Goal: Obtain resource: Download file/media

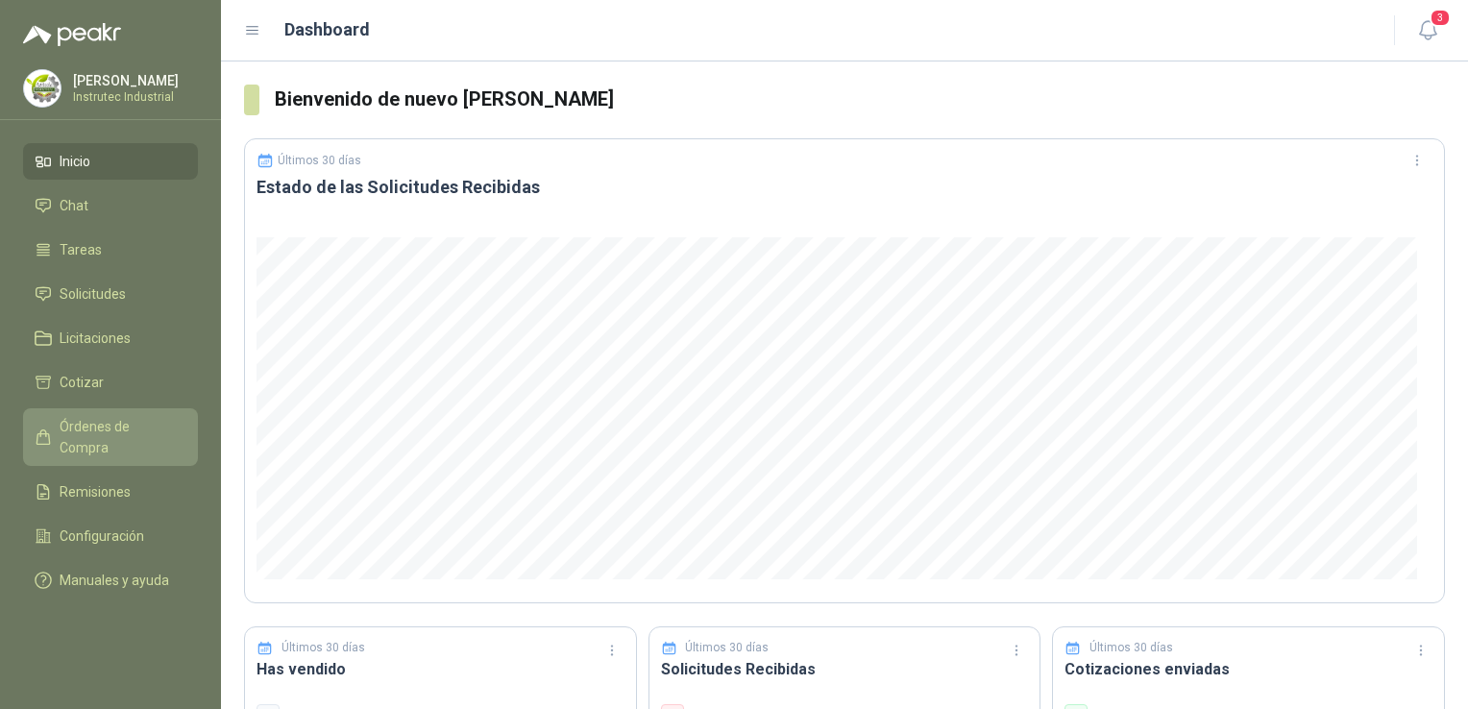
click at [127, 413] on link "Órdenes de Compra" at bounding box center [110, 437] width 175 height 58
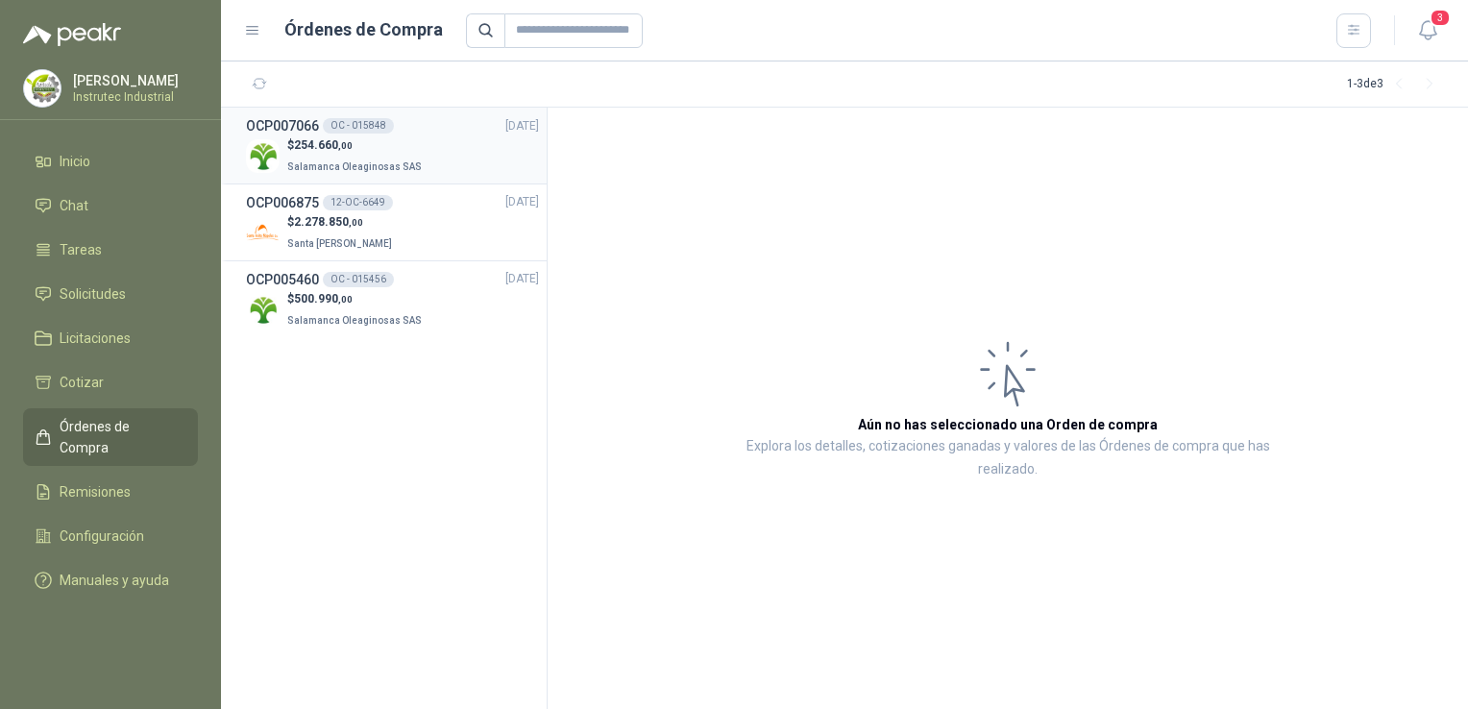
click at [432, 148] on div "$ 254.660 ,00 Salamanca Oleaginosas SAS" at bounding box center [392, 155] width 293 height 39
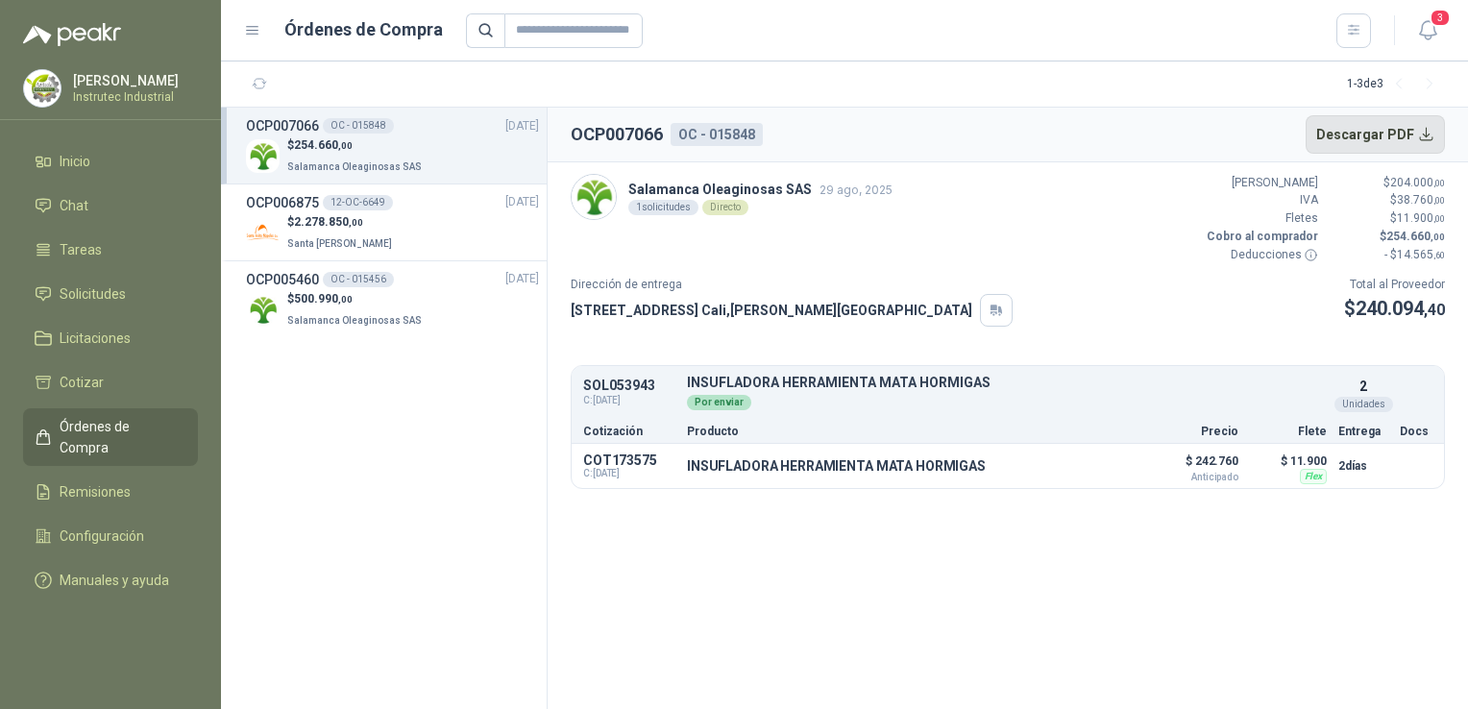
click at [1431, 143] on button "Descargar PDF" at bounding box center [1376, 134] width 140 height 38
click at [442, 213] on div "$ 2.278.850 ,00 Santa [PERSON_NAME]" at bounding box center [392, 232] width 293 height 39
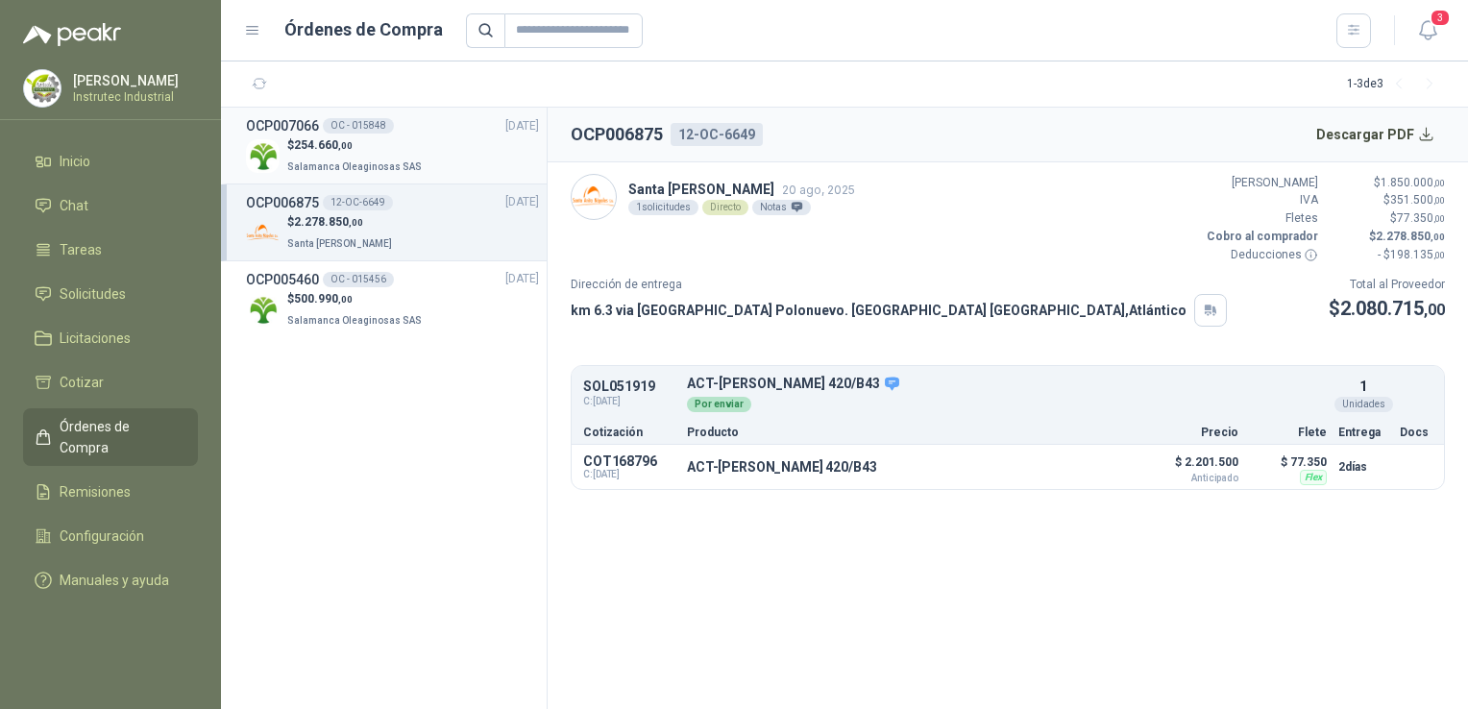
click at [446, 145] on div "$ 254.660 ,00 Salamanca Oleaginosas SAS" at bounding box center [392, 155] width 293 height 39
